Goal: Information Seeking & Learning: Learn about a topic

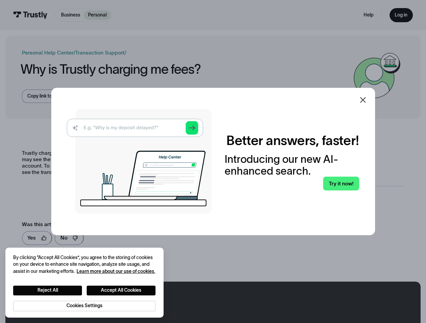
click at [211, 162] on img at bounding box center [139, 161] width 145 height 105
click at [365, 100] on icon at bounding box center [363, 100] width 6 height 6
click at [48, 290] on button "Reject All" at bounding box center [47, 291] width 69 height 10
